Goal: Task Accomplishment & Management: Complete application form

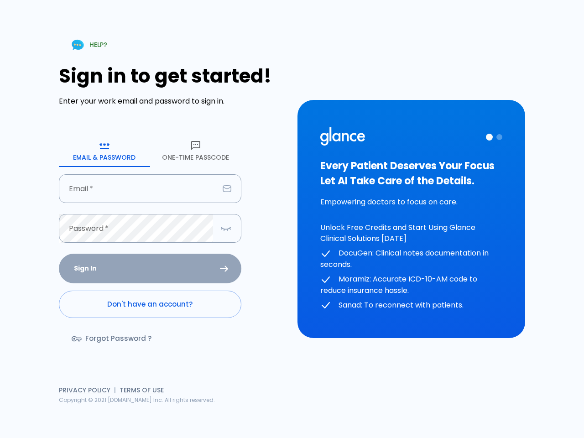
click at [424, 406] on div "HELP? Sign in to get started! Enter your work email and password to sign in. Em…" at bounding box center [292, 219] width 562 height 438
click at [104, 151] on icon "button" at bounding box center [104, 145] width 11 height 11
click at [196, 151] on icon "button" at bounding box center [195, 145] width 11 height 11
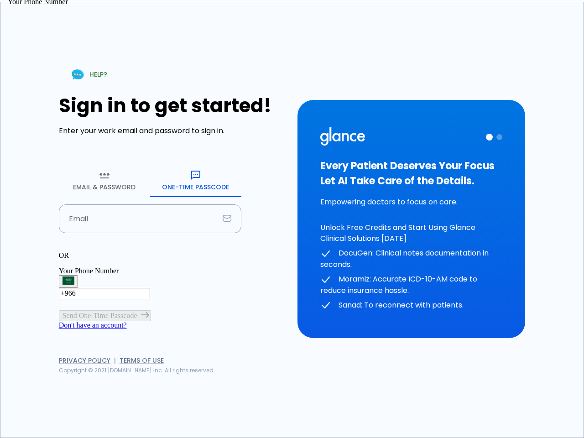
click at [150, 204] on input "Email" at bounding box center [139, 218] width 160 height 29
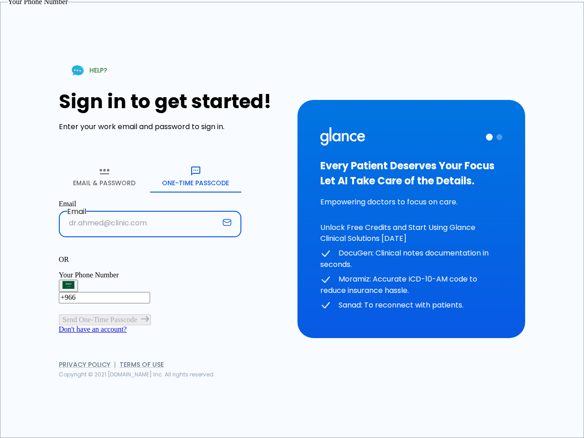
click at [150, 255] on p "OR" at bounding box center [150, 259] width 182 height 8
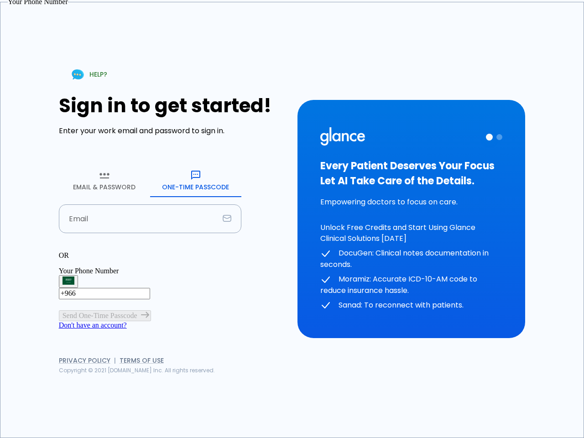
click at [226, 251] on div "OR" at bounding box center [150, 255] width 182 height 8
click at [411, 219] on div "Every Patient Deserves Your Focus Let AI Take Care of the Details. Empowering d…" at bounding box center [411, 219] width 182 height 184
